Goal: Task Accomplishment & Management: Complete application form

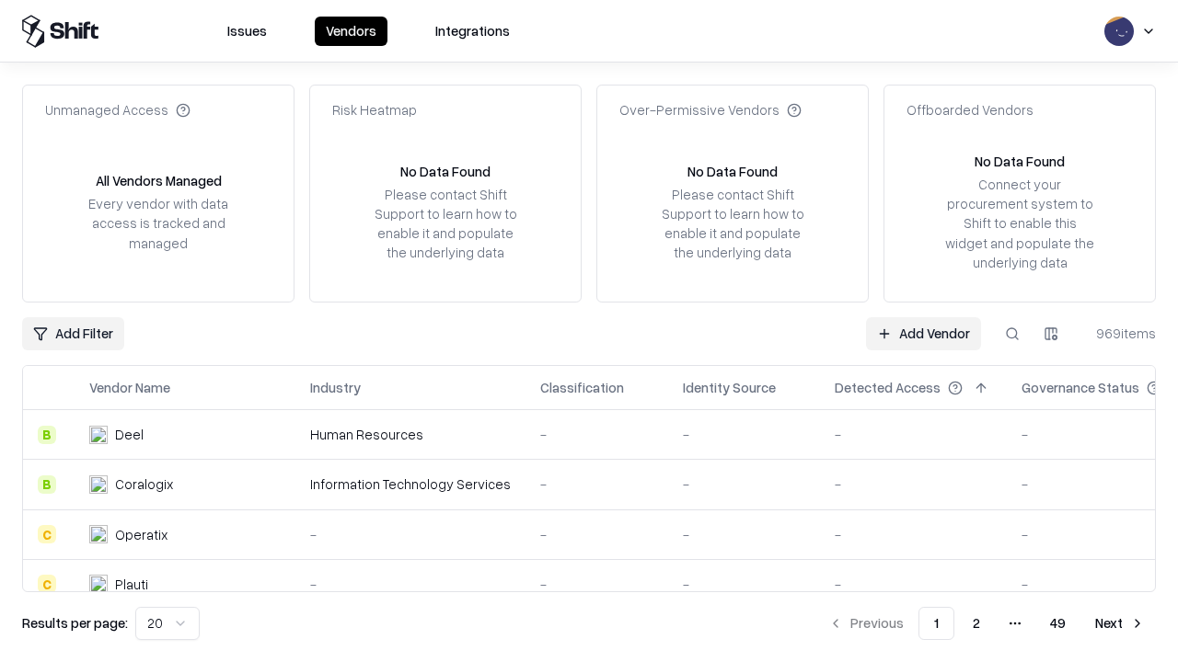
click at [923, 333] on link "Add Vendor" at bounding box center [923, 333] width 115 height 33
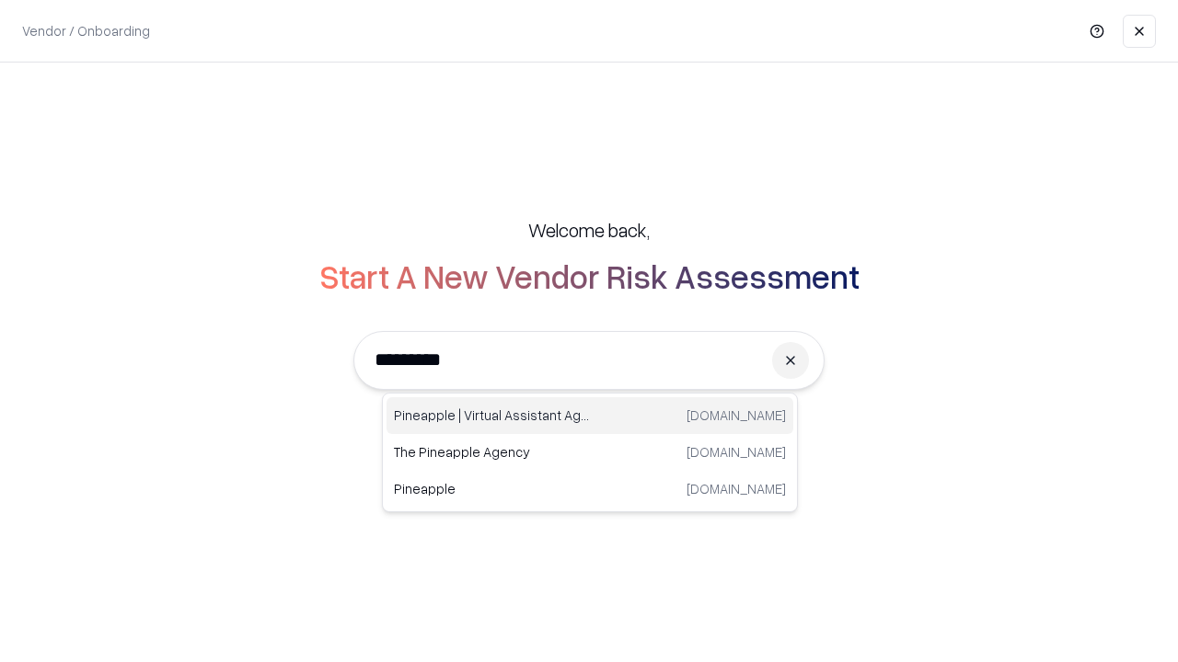
click at [590, 416] on div "Pineapple | Virtual Assistant Agency [DOMAIN_NAME]" at bounding box center [589, 415] width 407 height 37
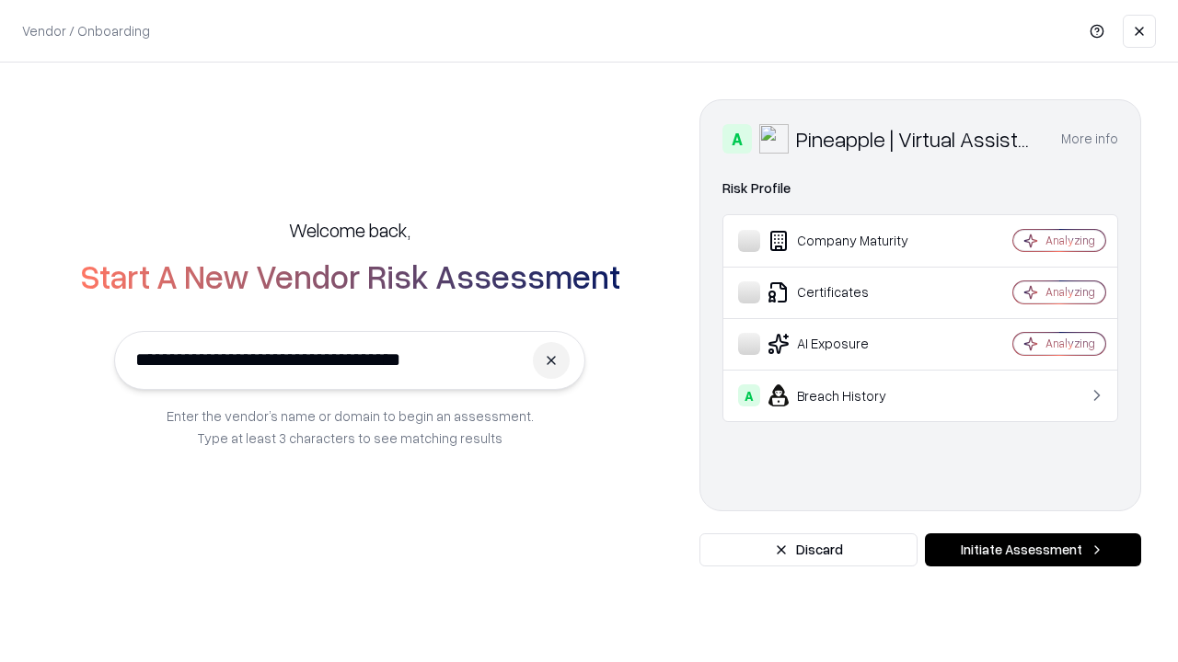
type input "**********"
click at [1032, 550] on button "Initiate Assessment" at bounding box center [1033, 550] width 216 height 33
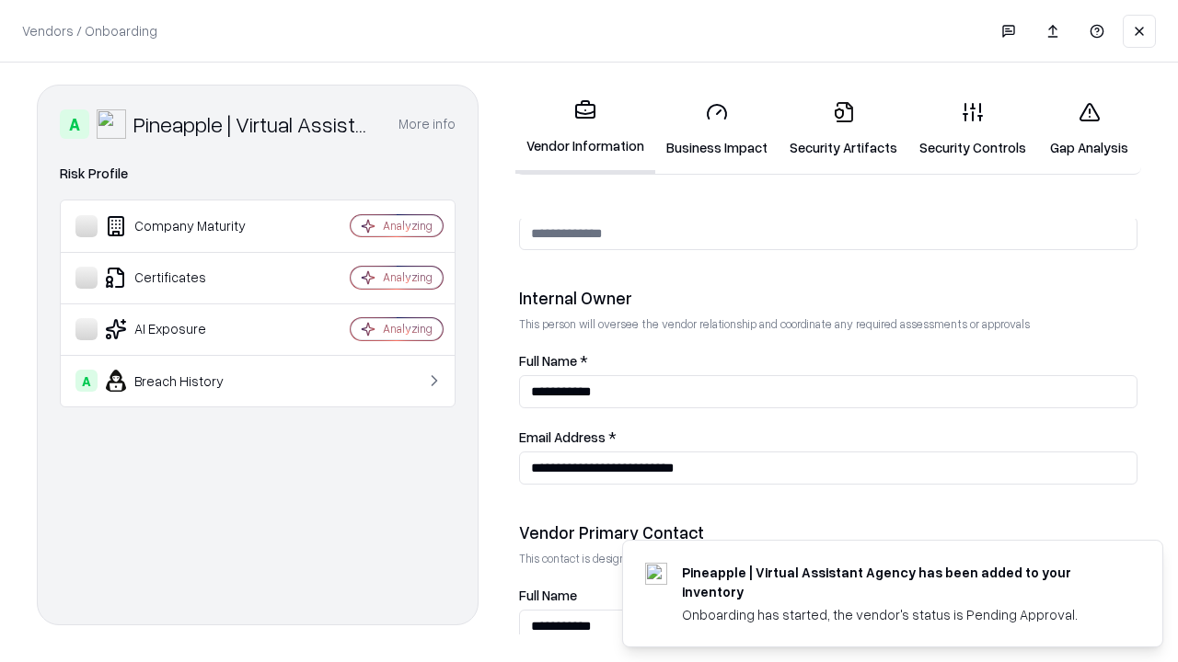
scroll to position [953, 0]
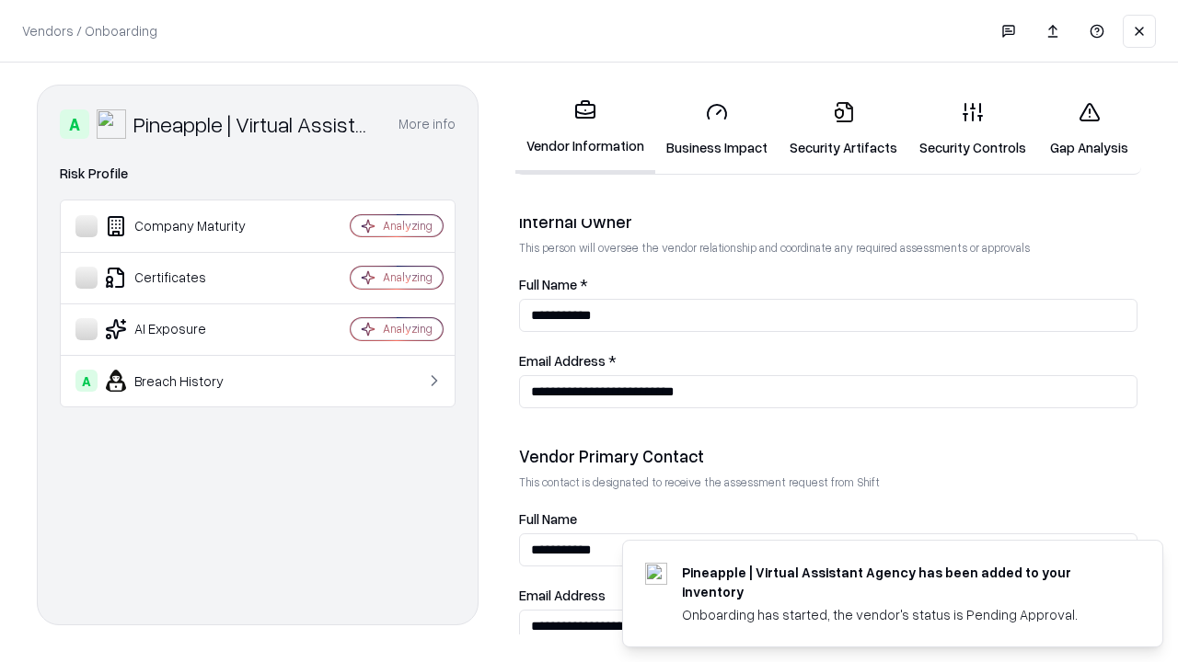
click at [717, 129] on link "Business Impact" at bounding box center [716, 129] width 123 height 86
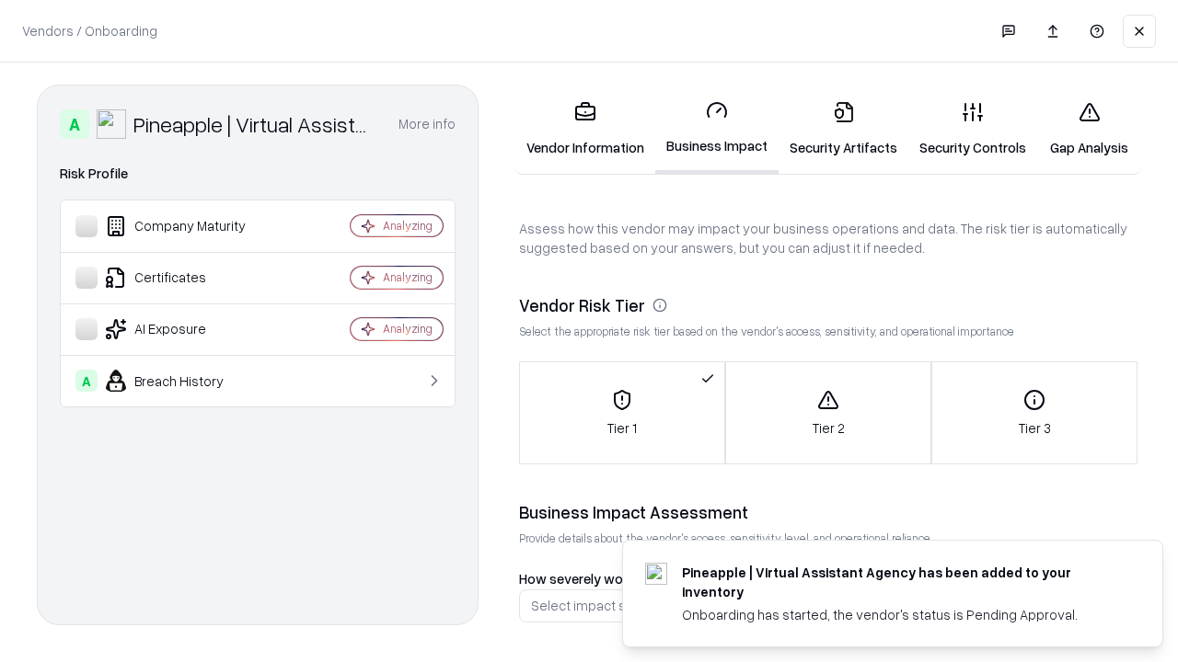
click at [843, 129] on link "Security Artifacts" at bounding box center [843, 129] width 130 height 86
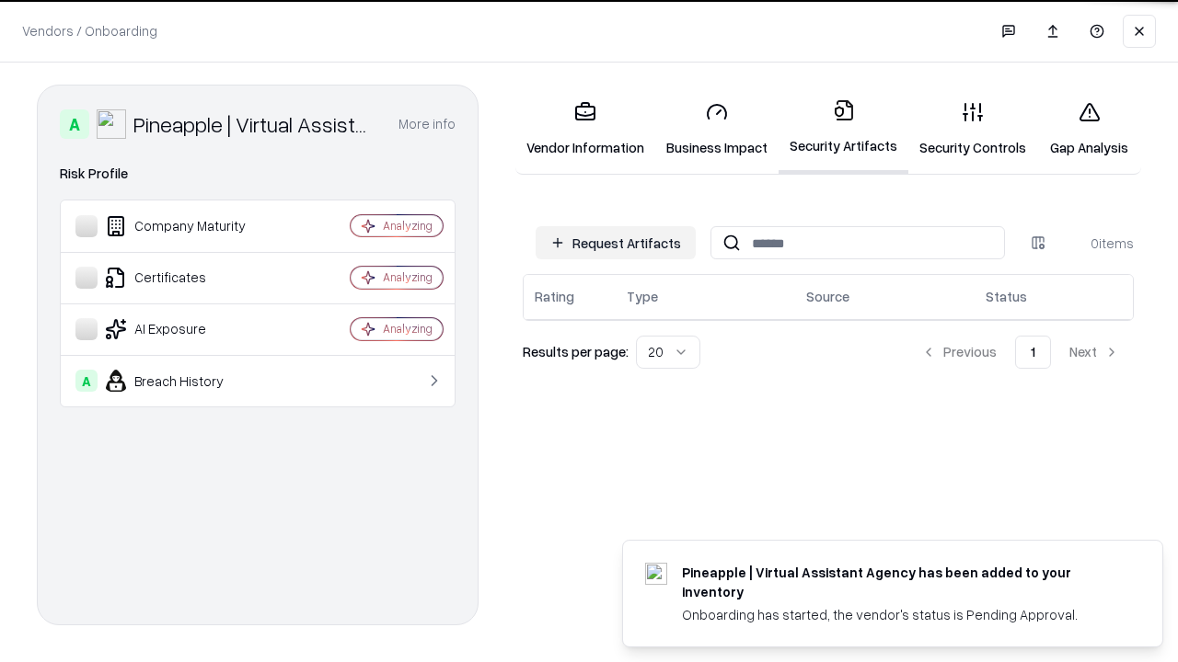
click at [615, 242] on button "Request Artifacts" at bounding box center [615, 242] width 160 height 33
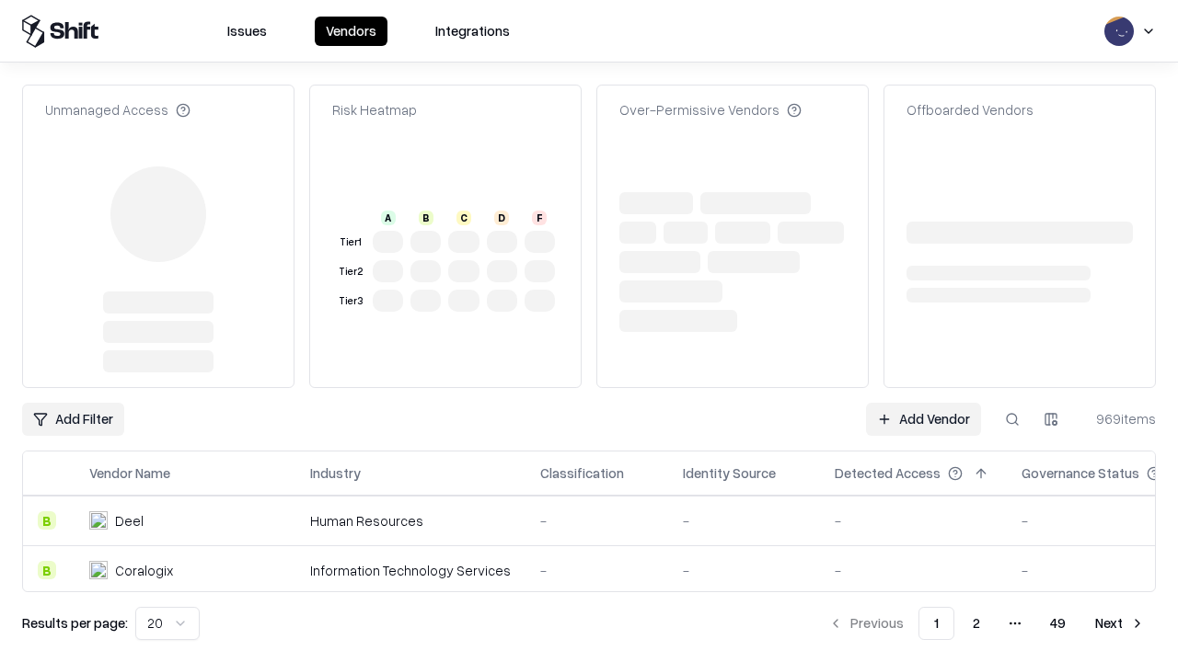
click at [923, 403] on link "Add Vendor" at bounding box center [923, 419] width 115 height 33
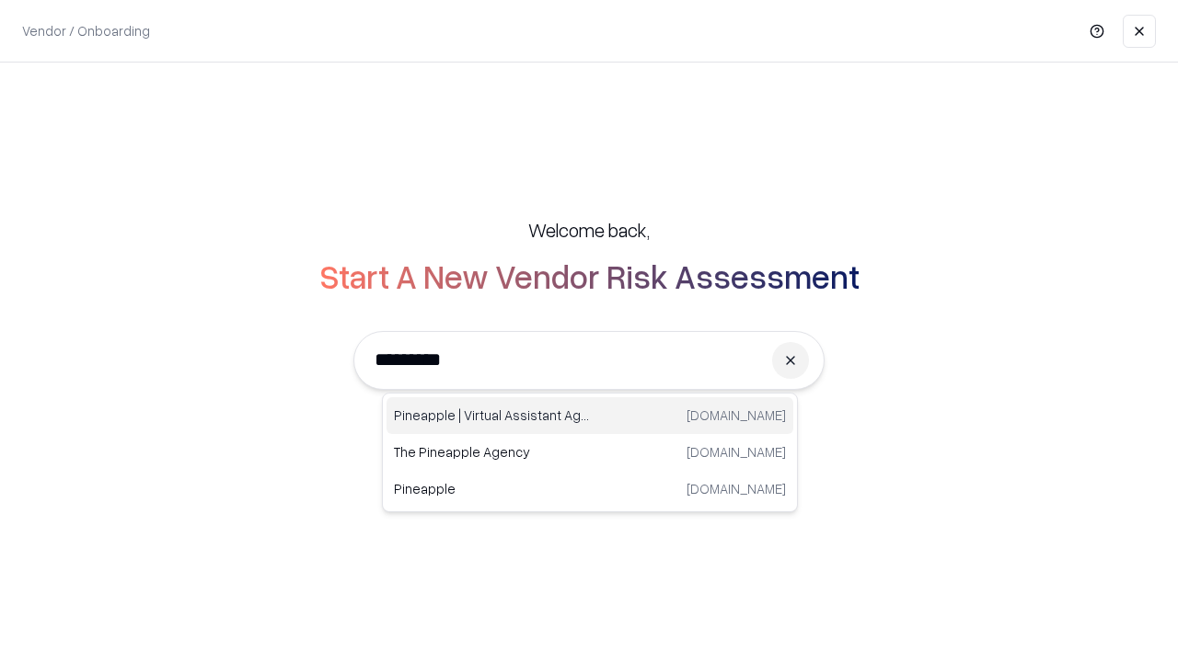
click at [590, 416] on div "Pineapple | Virtual Assistant Agency [DOMAIN_NAME]" at bounding box center [589, 415] width 407 height 37
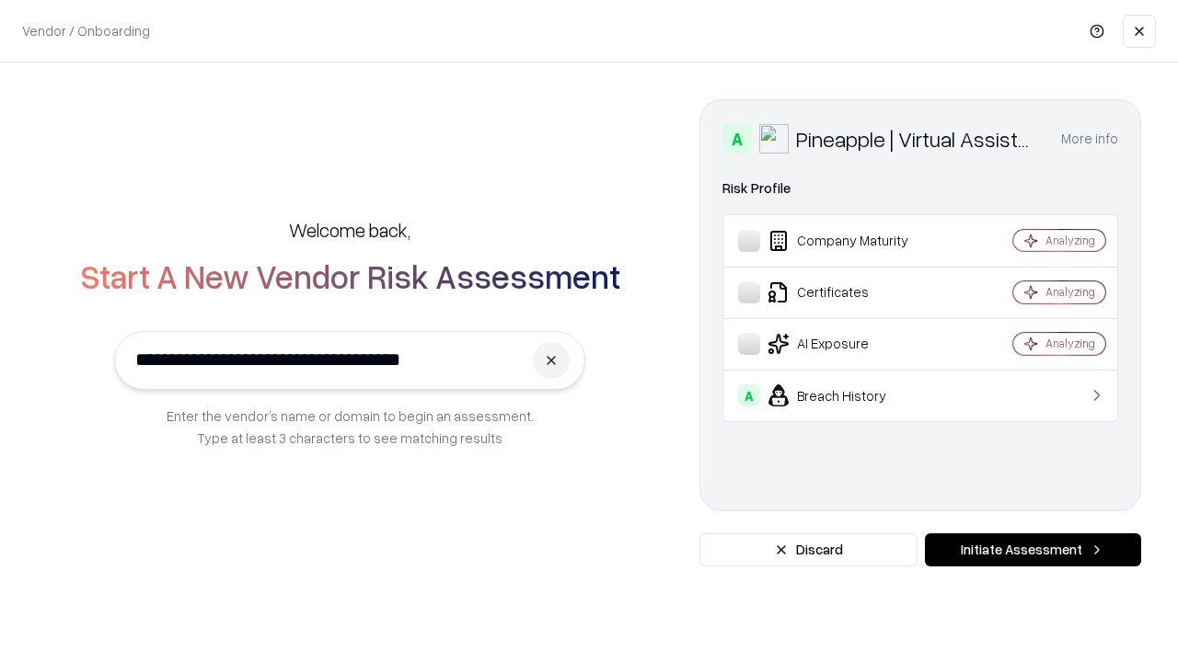
type input "**********"
click at [1032, 550] on button "Initiate Assessment" at bounding box center [1033, 550] width 216 height 33
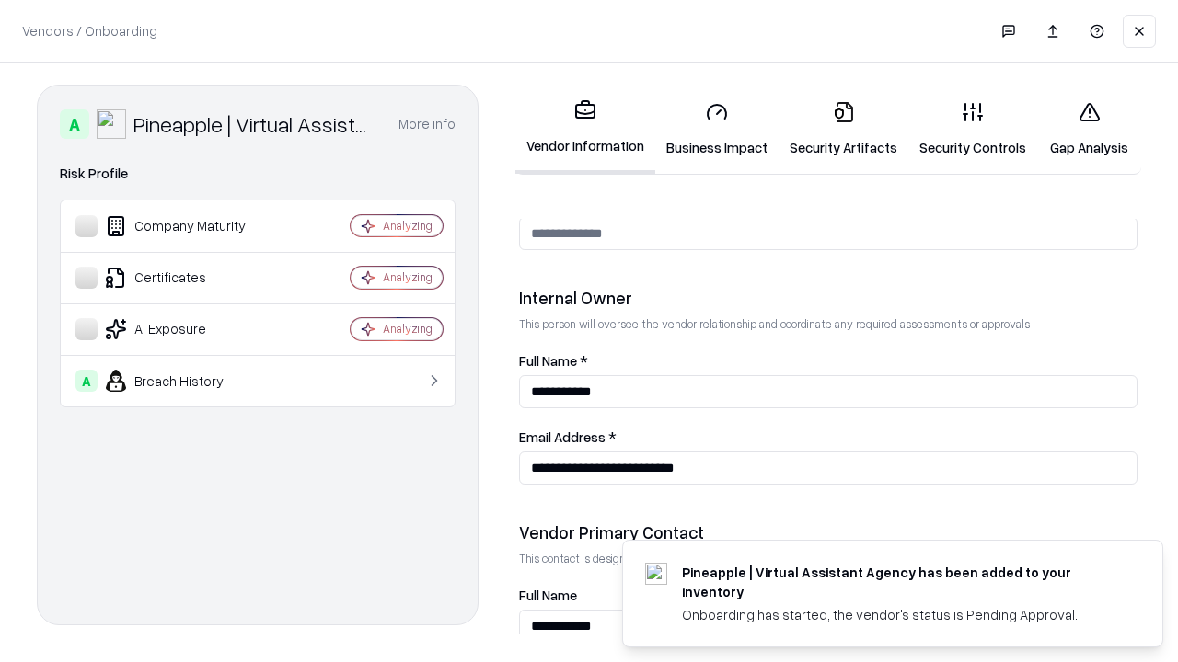
scroll to position [953, 0]
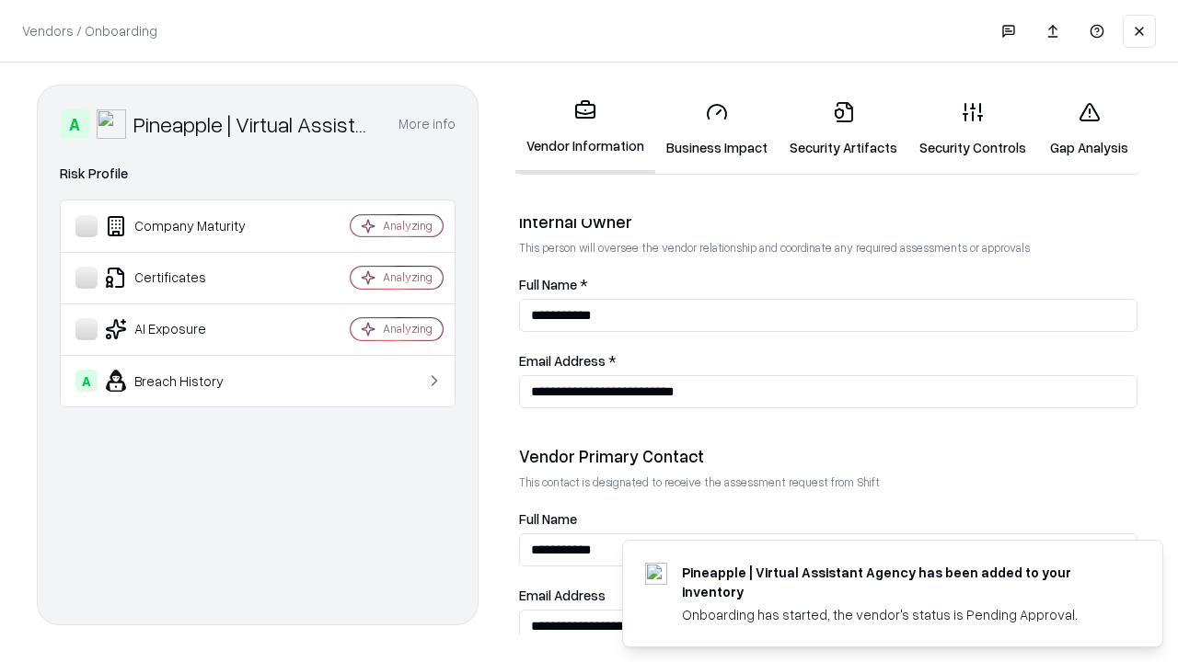
click at [1088, 129] on link "Gap Analysis" at bounding box center [1089, 129] width 104 height 86
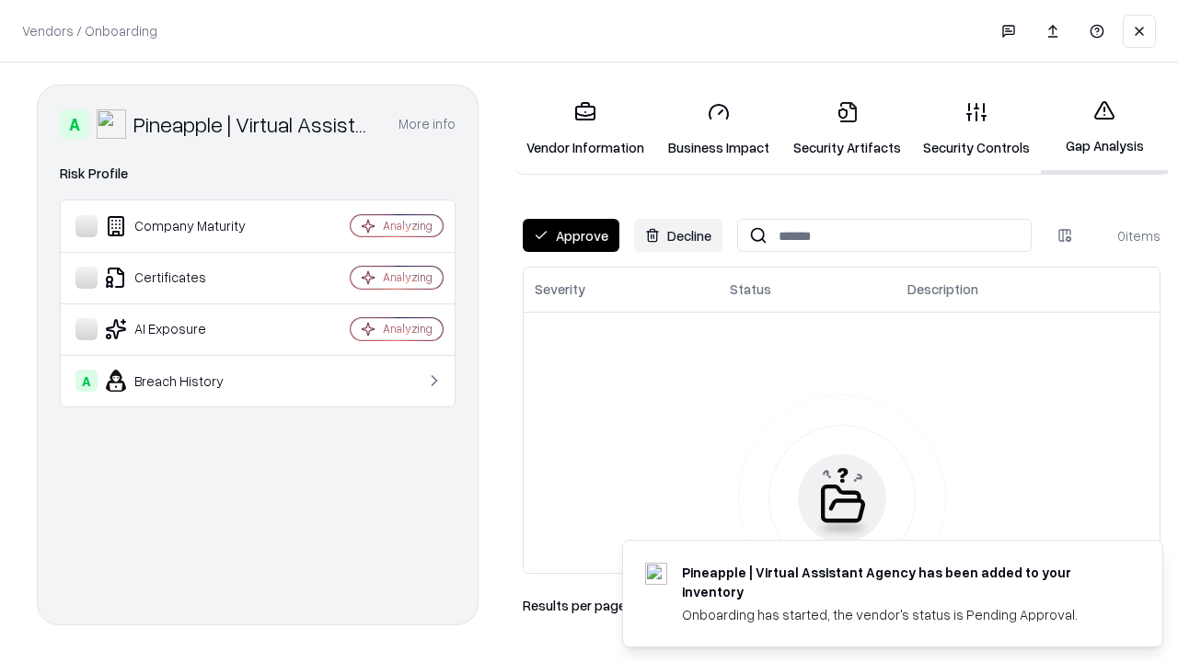
click at [570, 236] on button "Approve" at bounding box center [571, 235] width 97 height 33
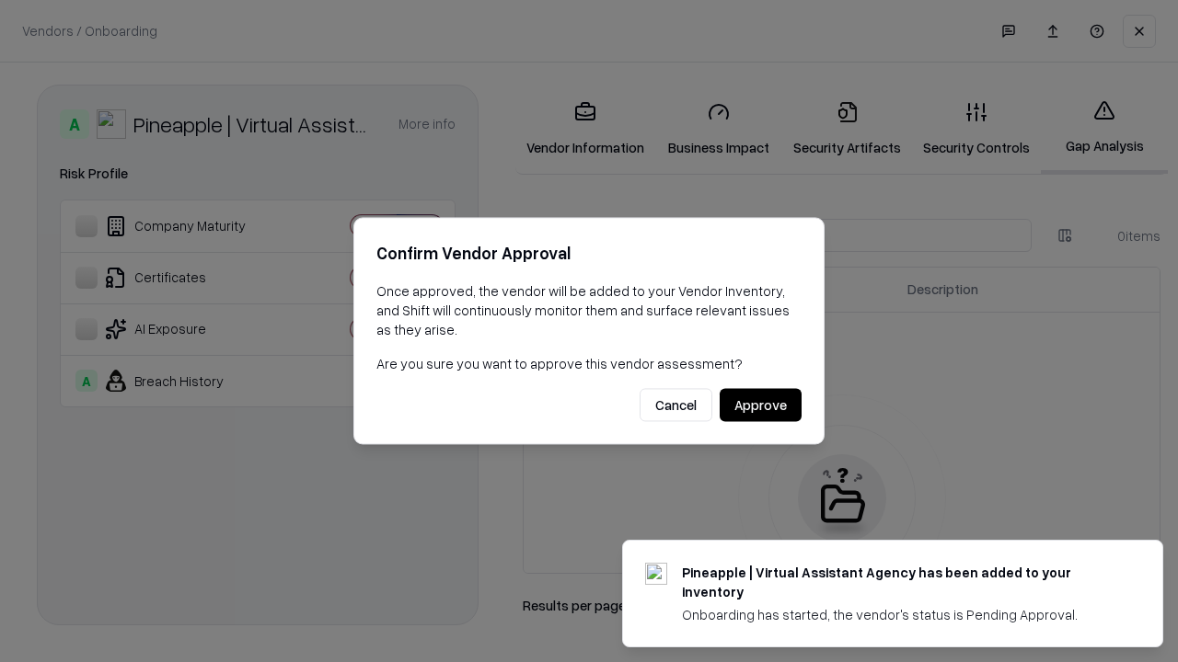
click at [760, 405] on button "Approve" at bounding box center [760, 405] width 82 height 33
